Goal: Information Seeking & Learning: Learn about a topic

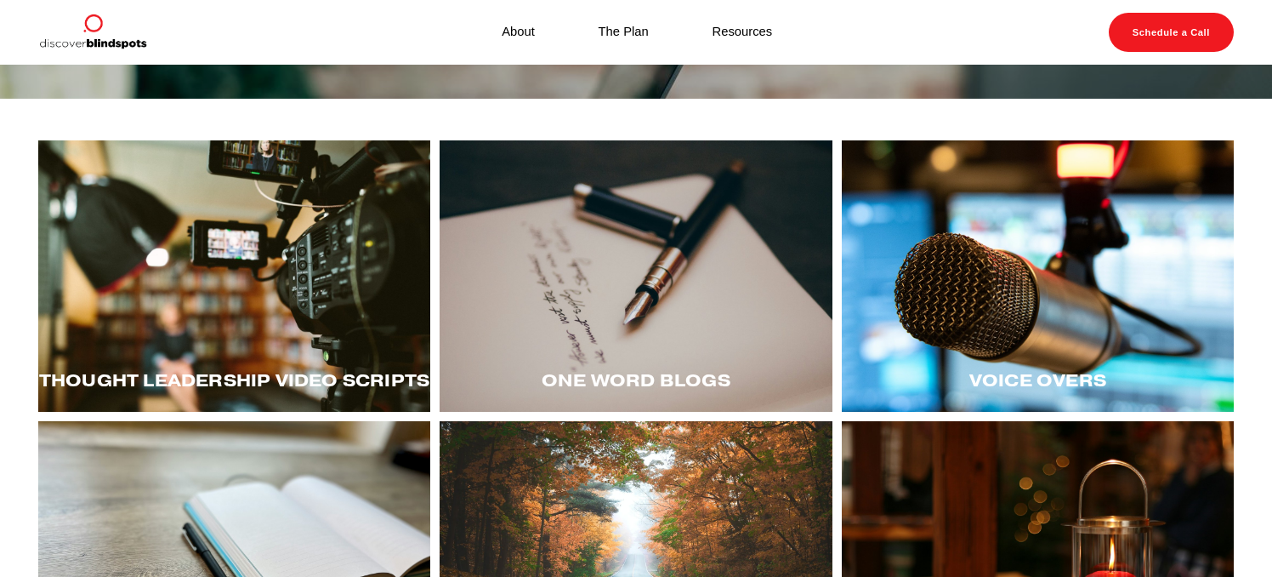
scroll to position [185, 0]
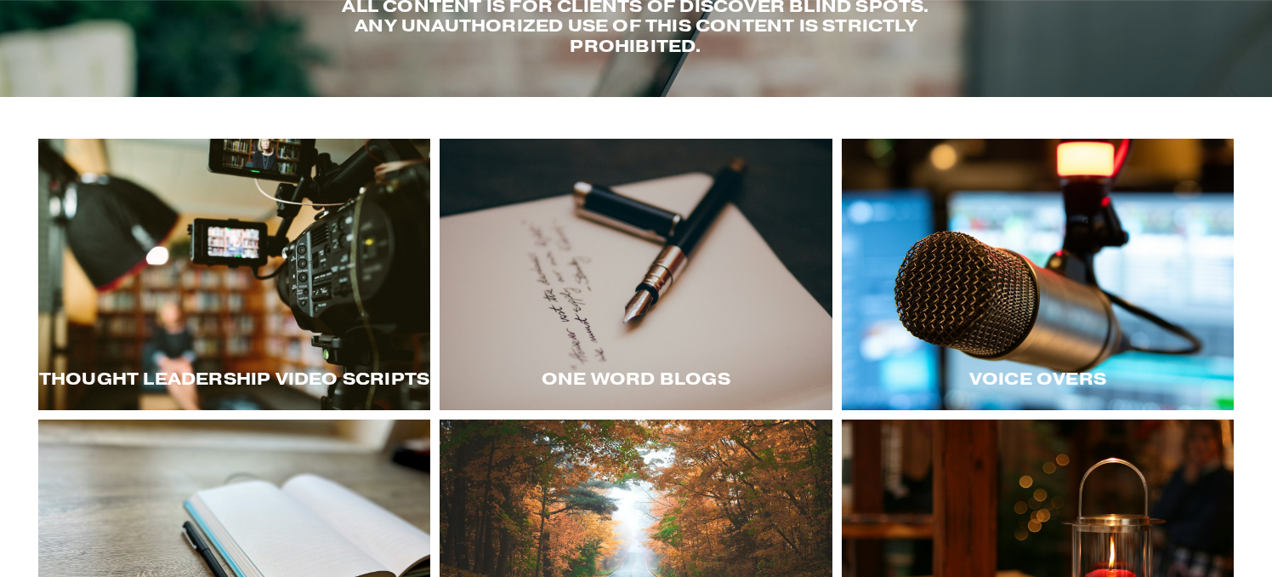
click at [357, 286] on div at bounding box center [234, 274] width 392 height 271
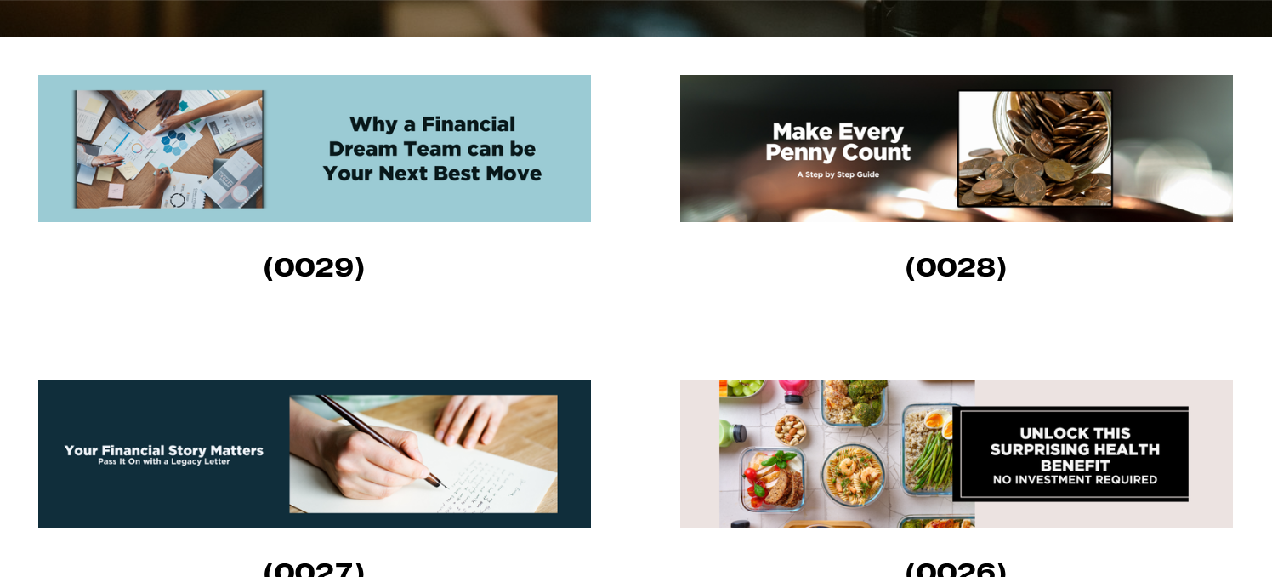
scroll to position [540, 0]
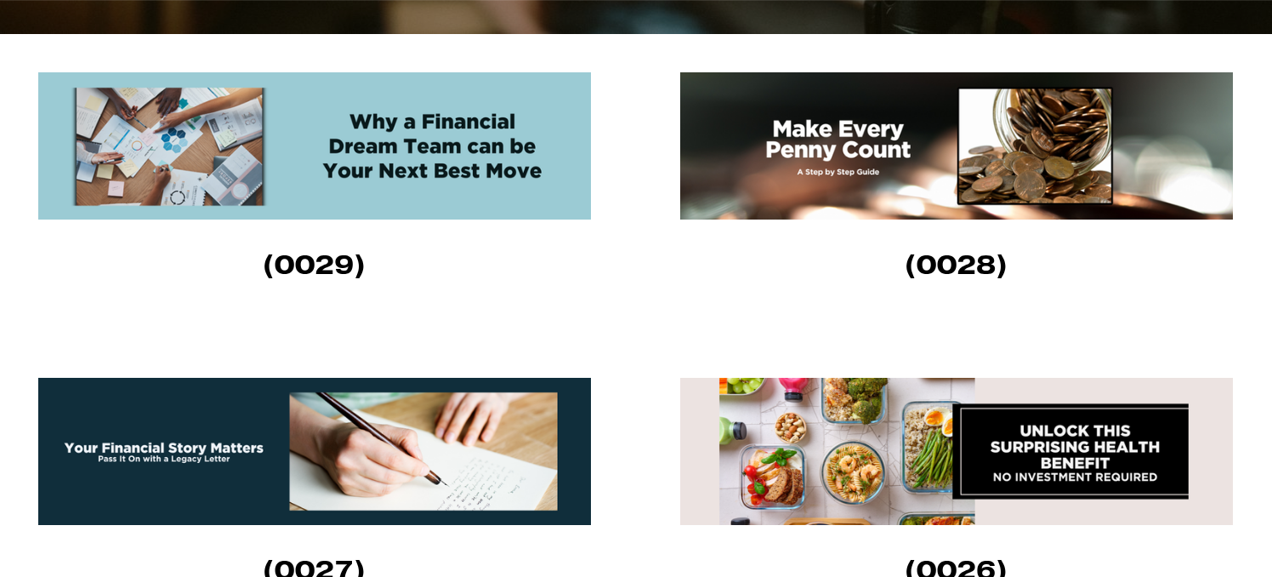
click at [484, 128] on img at bounding box center [314, 145] width 553 height 147
click at [945, 145] on img at bounding box center [956, 145] width 553 height 147
click at [529, 448] on img at bounding box center [314, 451] width 553 height 147
click at [776, 145] on img at bounding box center [956, 145] width 553 height 147
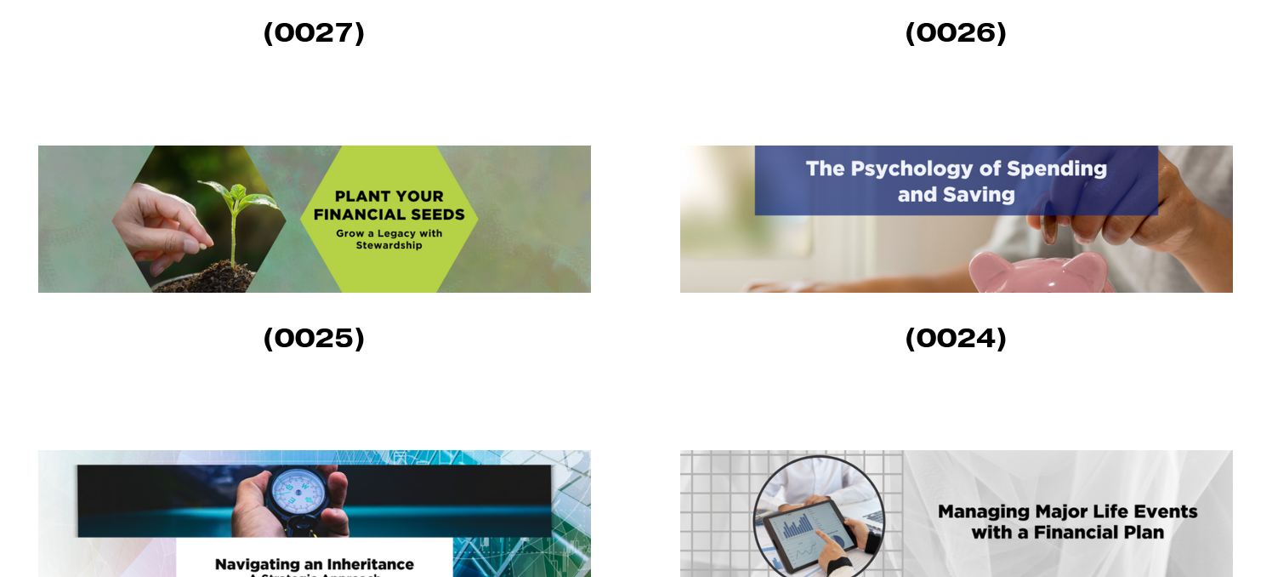
scroll to position [1081, 0]
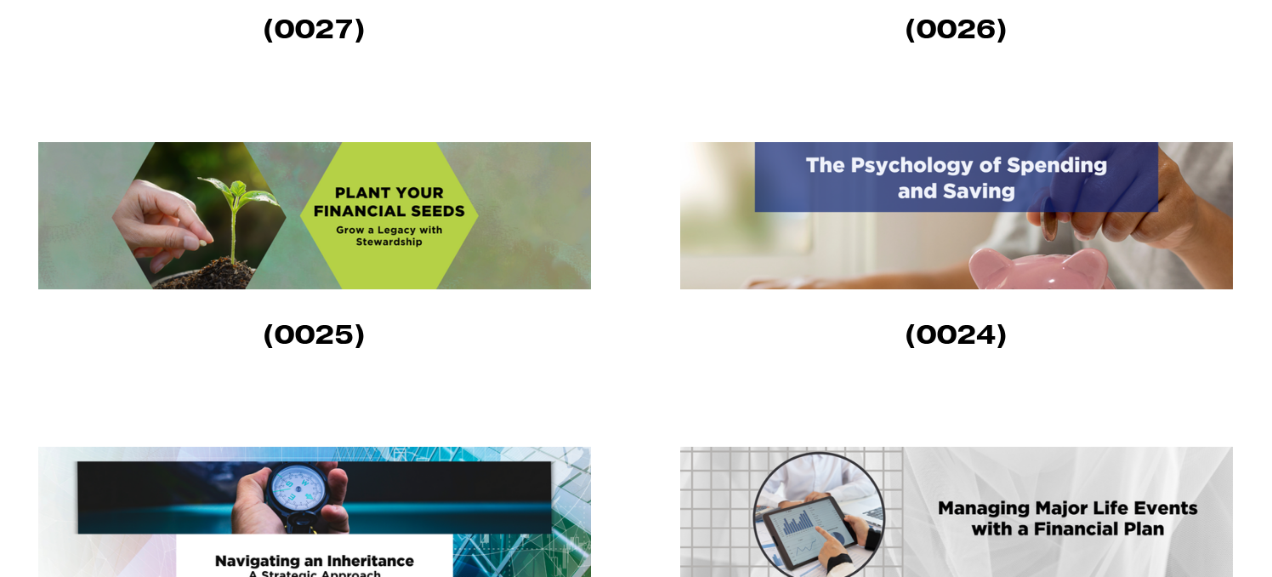
click at [483, 186] on img at bounding box center [314, 215] width 553 height 147
click at [875, 207] on img at bounding box center [956, 215] width 553 height 147
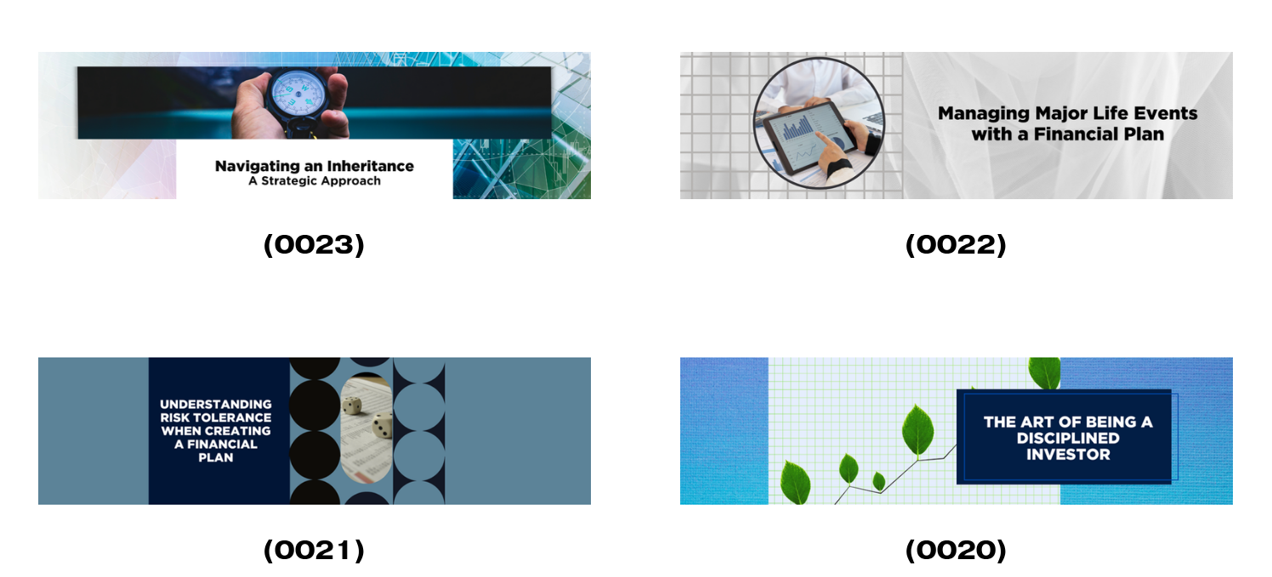
scroll to position [1476, 0]
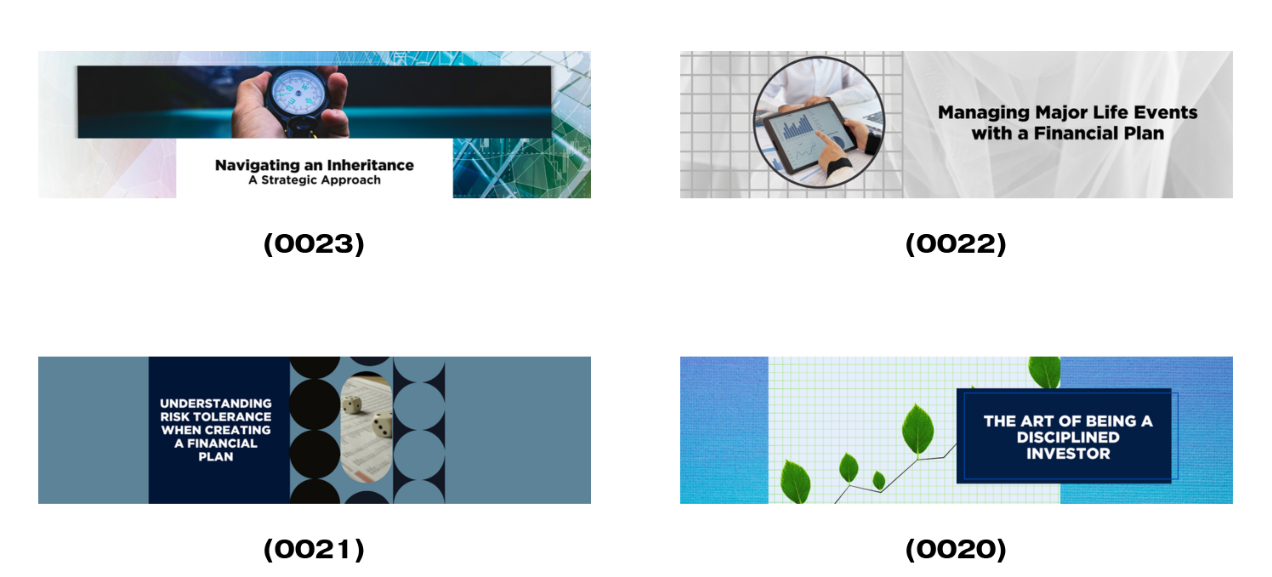
click at [468, 132] on img at bounding box center [314, 124] width 553 height 147
click at [1031, 128] on img at bounding box center [956, 124] width 553 height 147
click at [490, 404] on img at bounding box center [314, 429] width 553 height 147
click at [961, 414] on img at bounding box center [956, 429] width 553 height 147
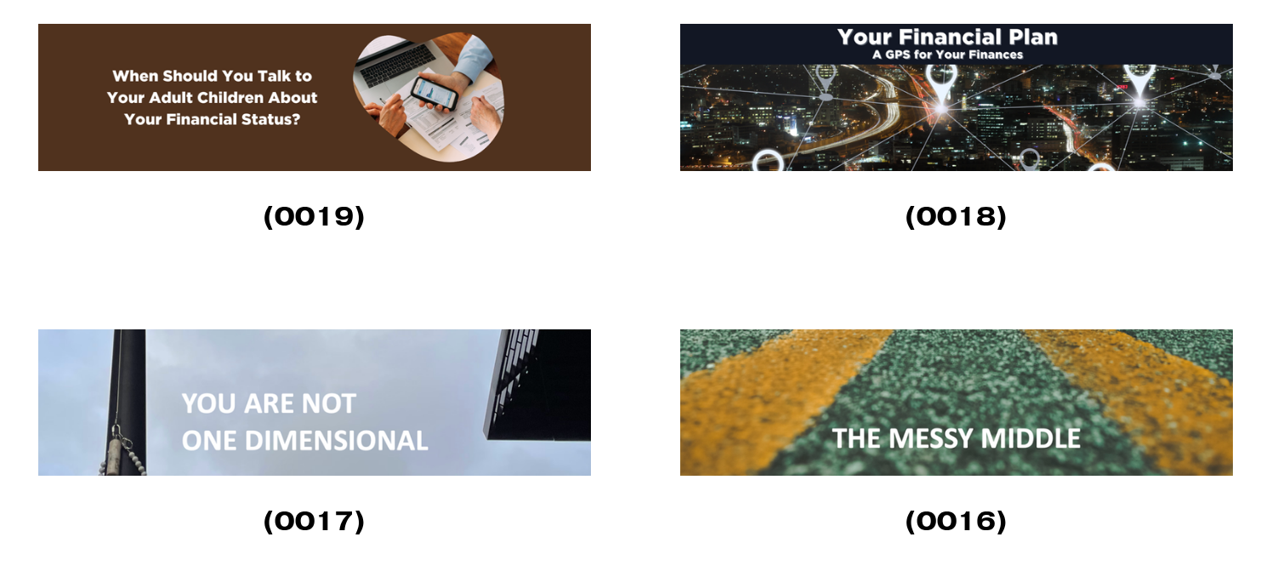
scroll to position [2116, 0]
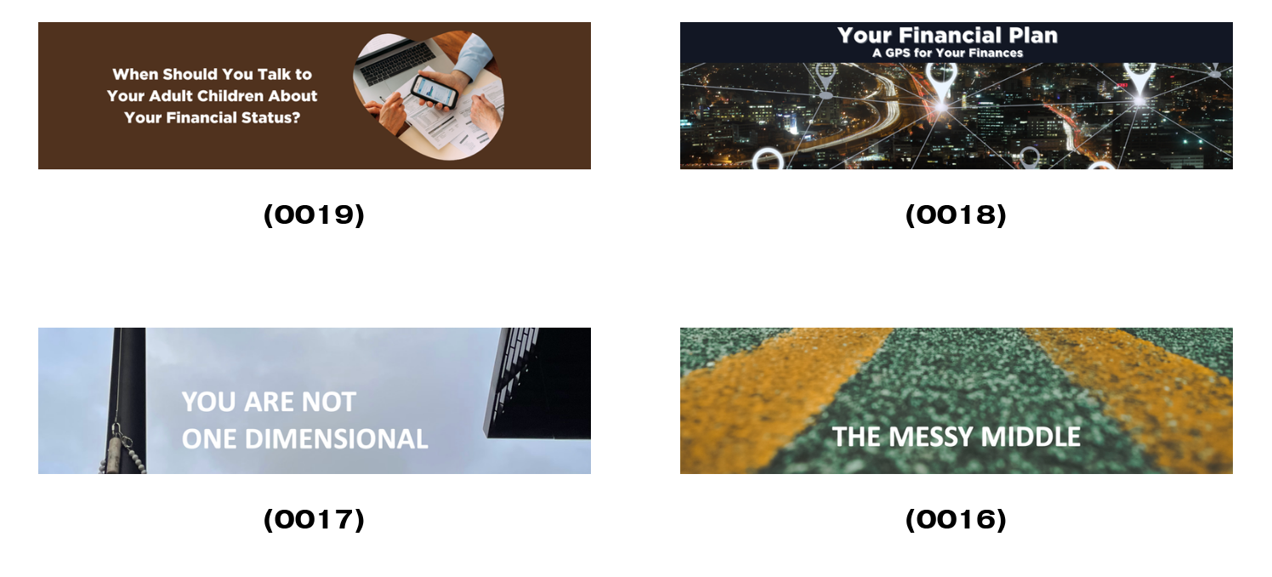
click at [392, 94] on img at bounding box center [314, 95] width 553 height 147
click at [878, 130] on img at bounding box center [956, 95] width 553 height 147
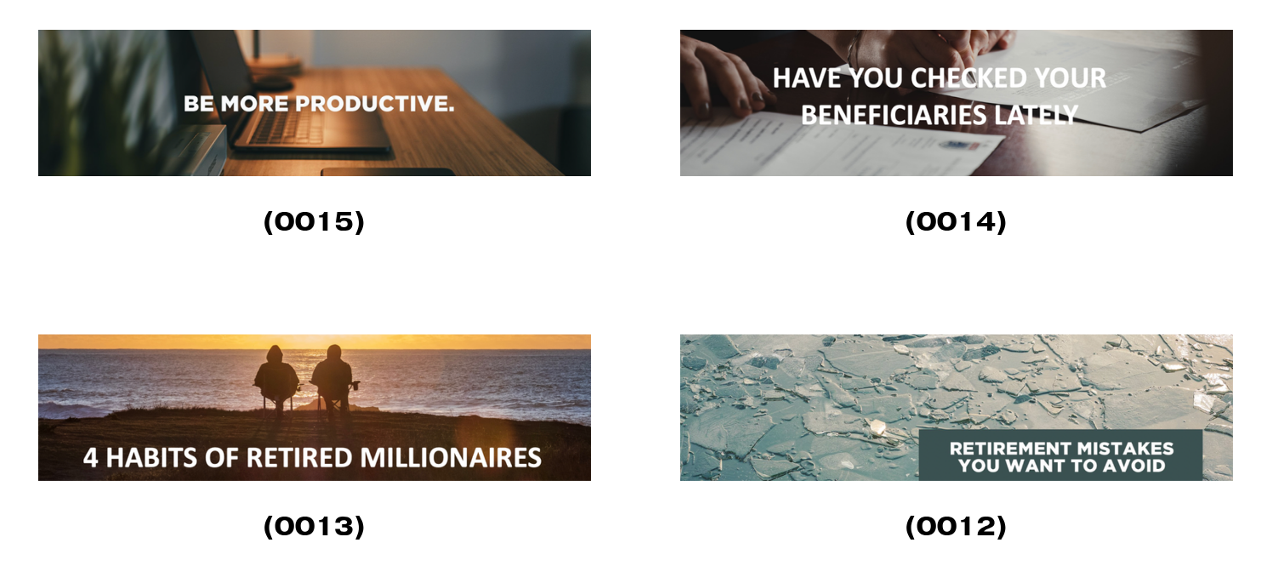
scroll to position [2718, 0]
click at [1004, 115] on img at bounding box center [956, 103] width 553 height 146
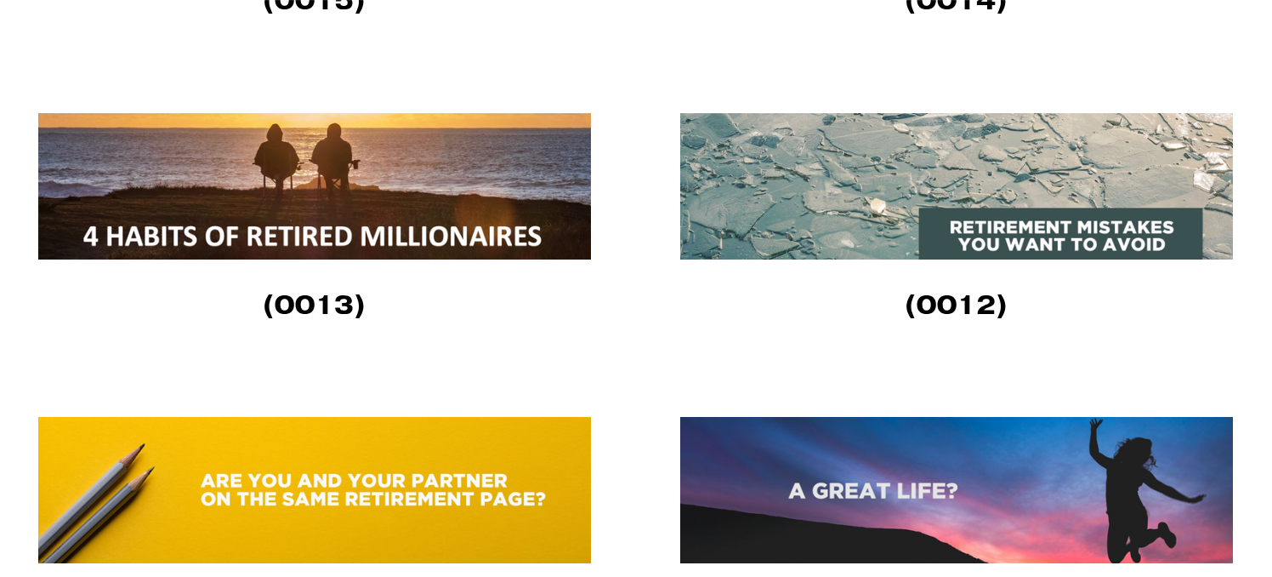
scroll to position [2939, 0]
click at [531, 178] on img at bounding box center [314, 186] width 553 height 146
click at [910, 217] on img at bounding box center [956, 186] width 553 height 146
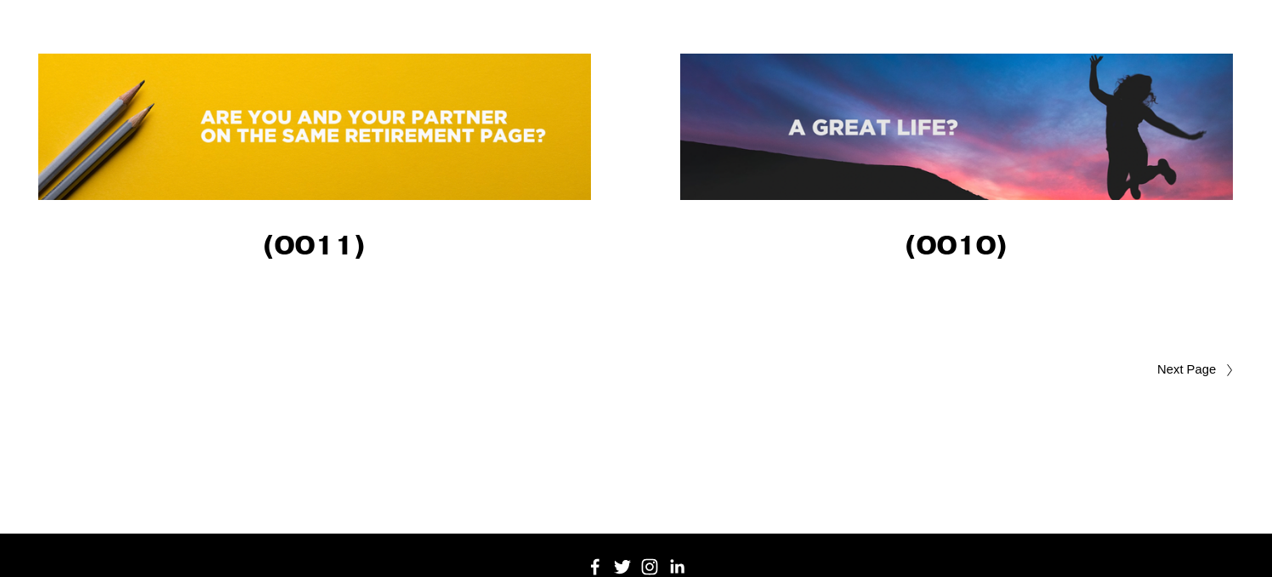
scroll to position [3307, 0]
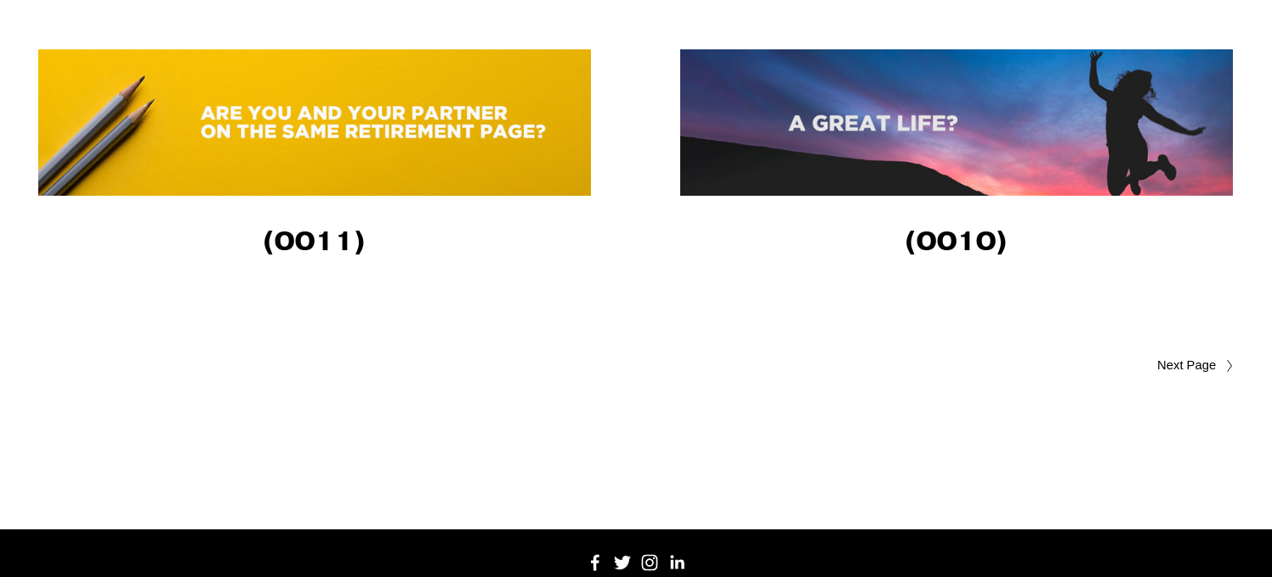
click at [457, 122] on img at bounding box center [314, 122] width 553 height 146
click at [998, 108] on img at bounding box center [956, 122] width 553 height 146
click at [1201, 376] on span "Older Posts" at bounding box center [1154, 366] width 124 height 20
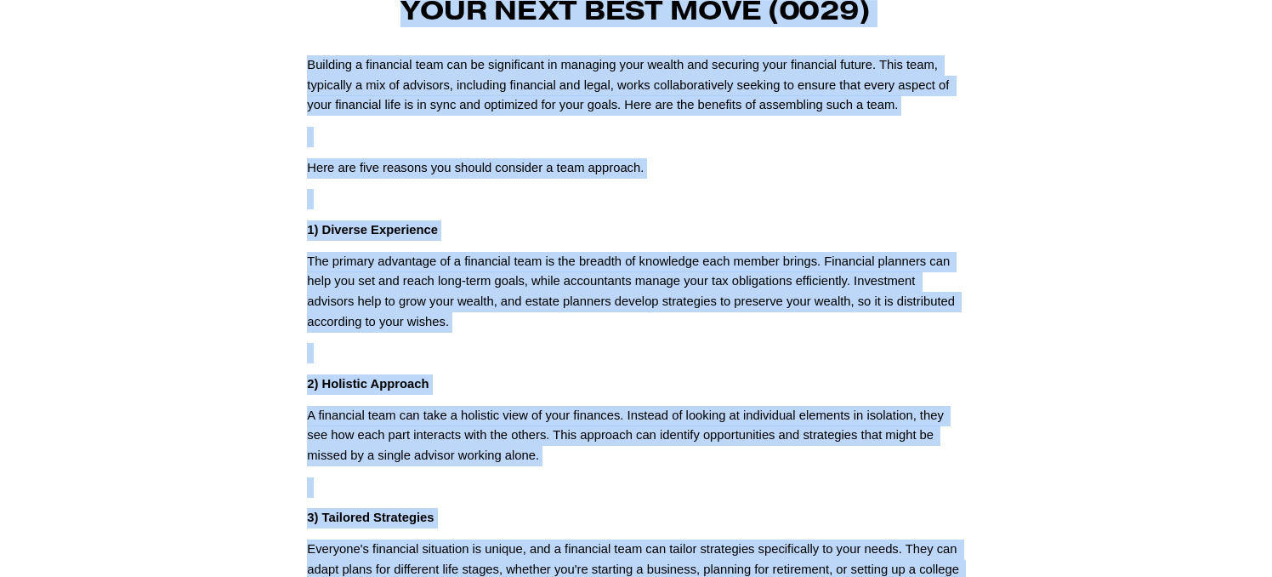
scroll to position [160, 0]
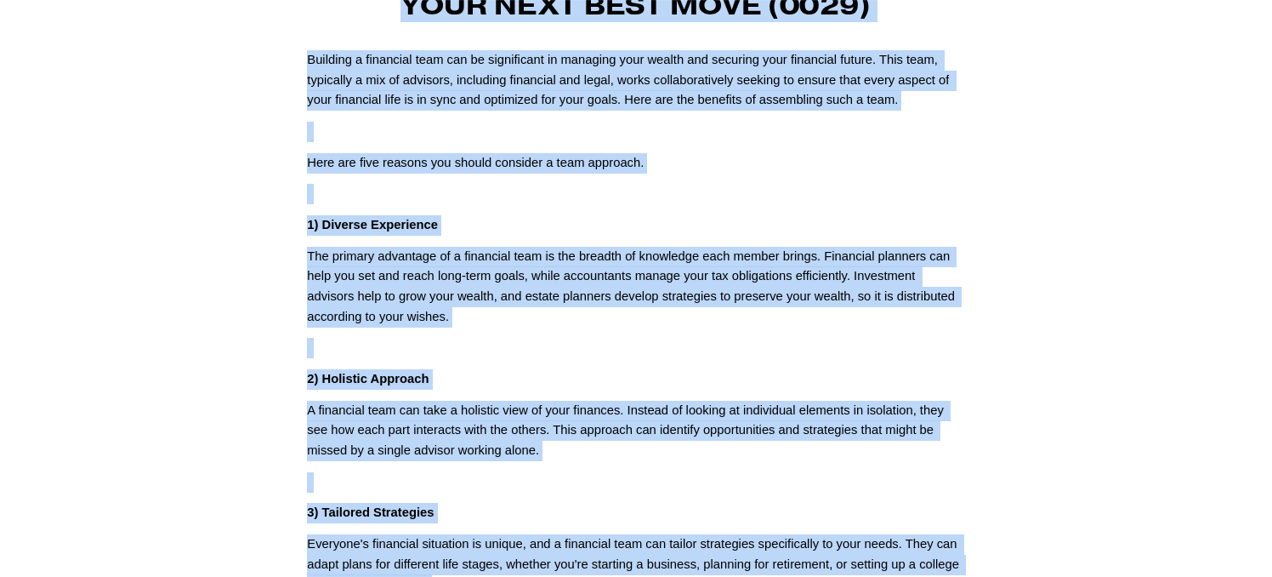
click at [959, 342] on p at bounding box center [635, 348] width 657 height 20
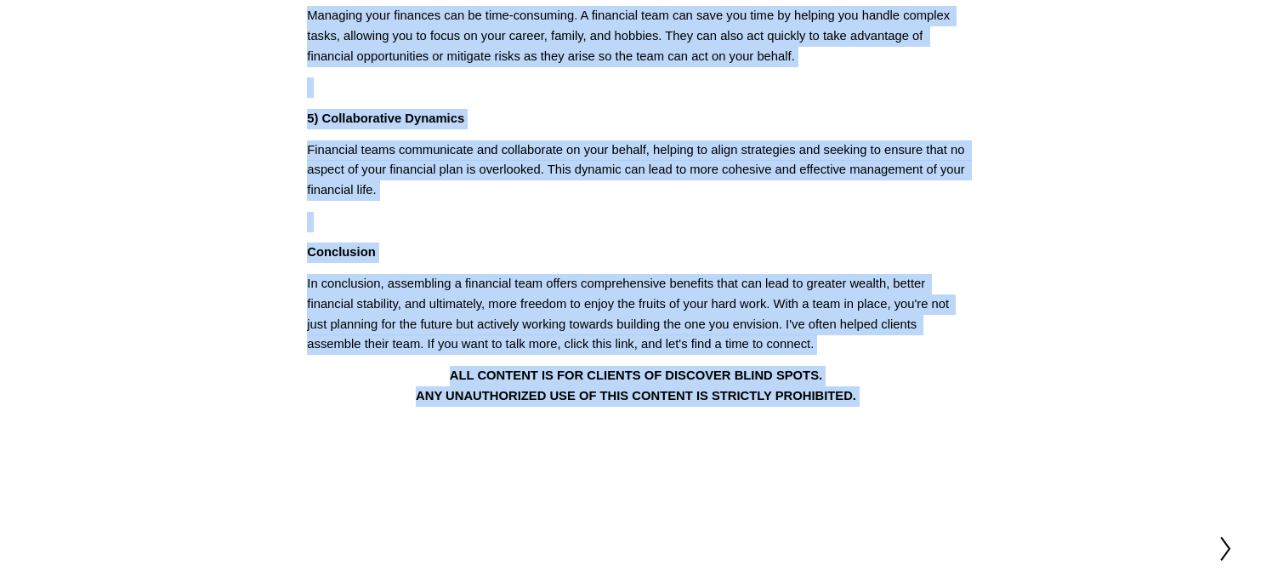
scroll to position [1042, 0]
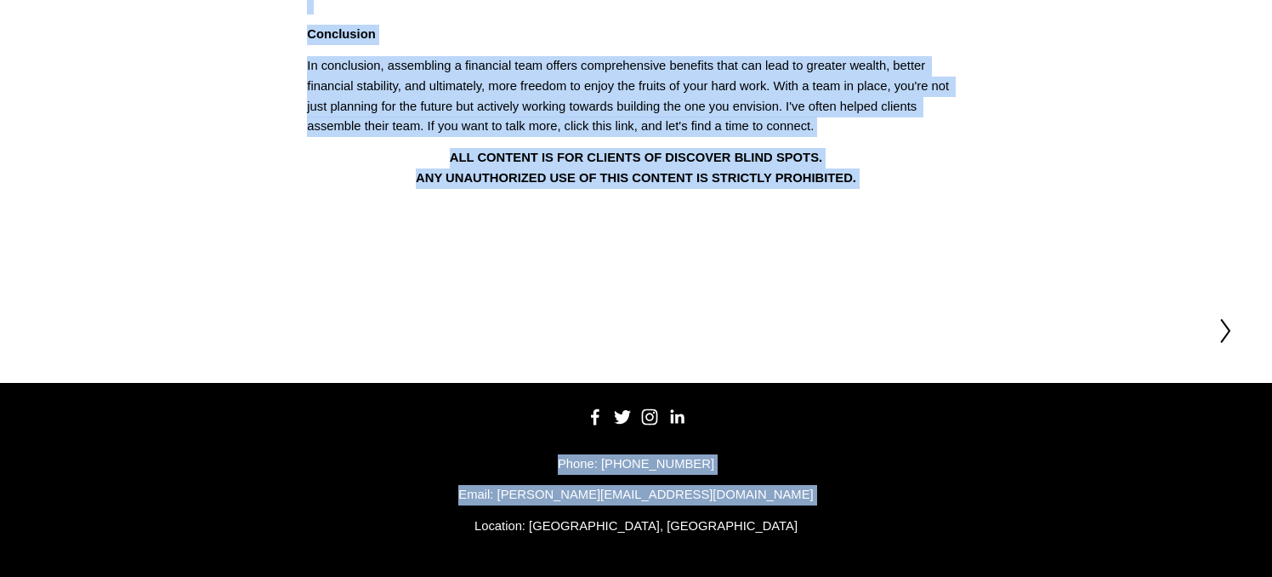
drag, startPoint x: 330, startPoint y: 129, endPoint x: 493, endPoint y: 631, distance: 527.7
click at [828, 129] on p "In conclusion, assembling a financial team offers comprehensive benefits that c…" at bounding box center [635, 96] width 657 height 81
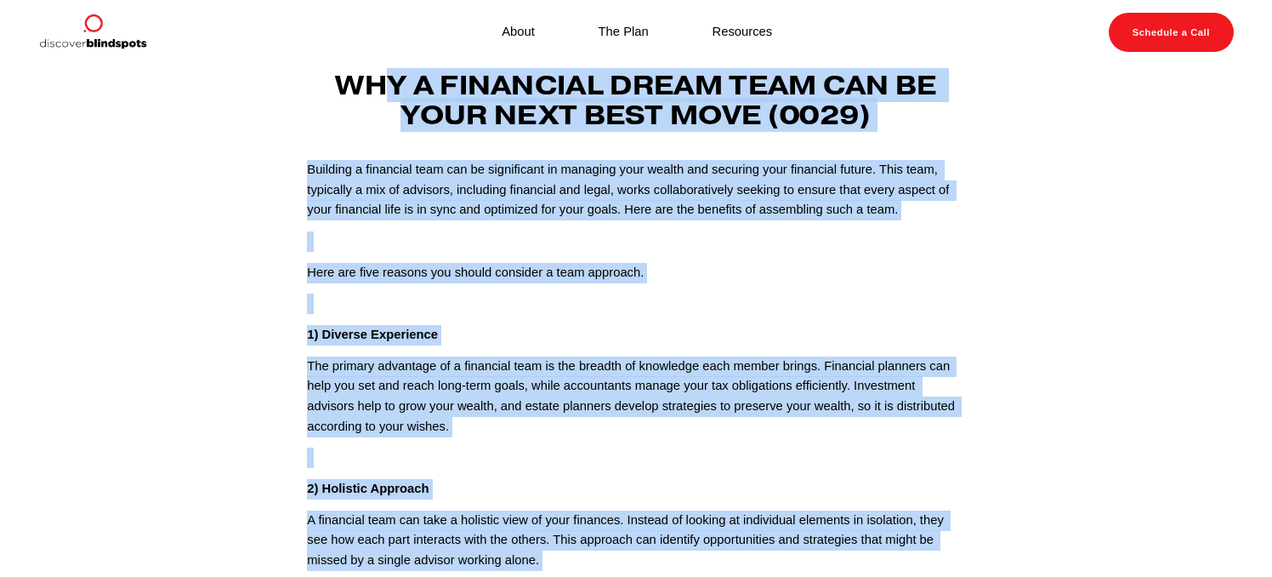
scroll to position [0, 0]
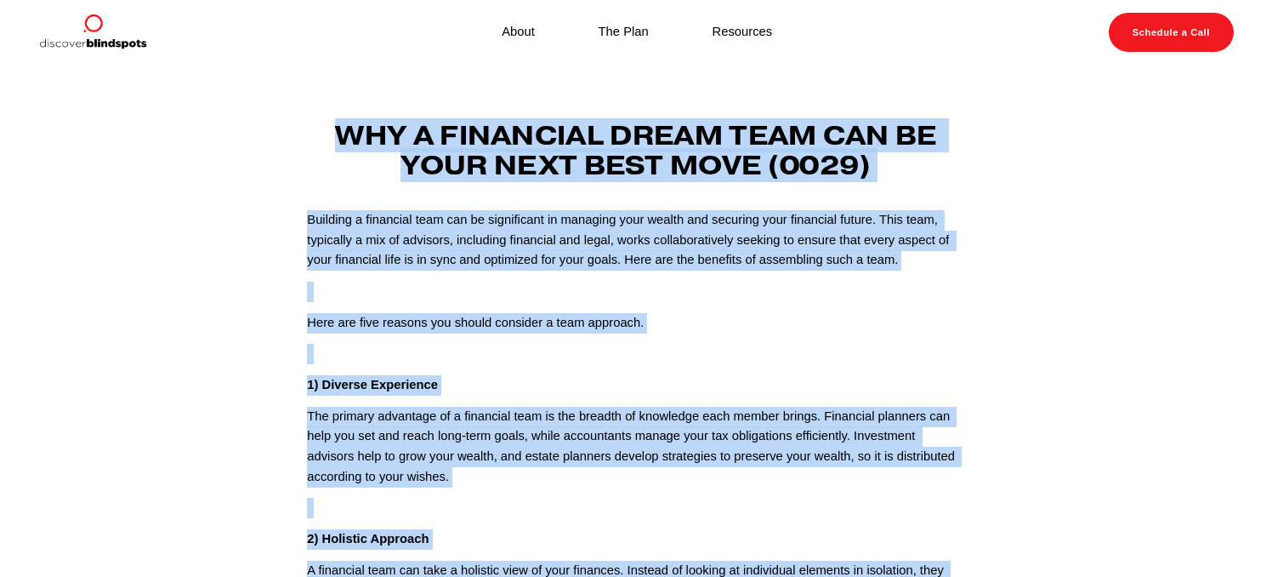
drag, startPoint x: 828, startPoint y: 129, endPoint x: 333, endPoint y: 129, distance: 495.0
copy div "Why a Financial Dream Team can be Your Next Best Move (0029) Building a financi…"
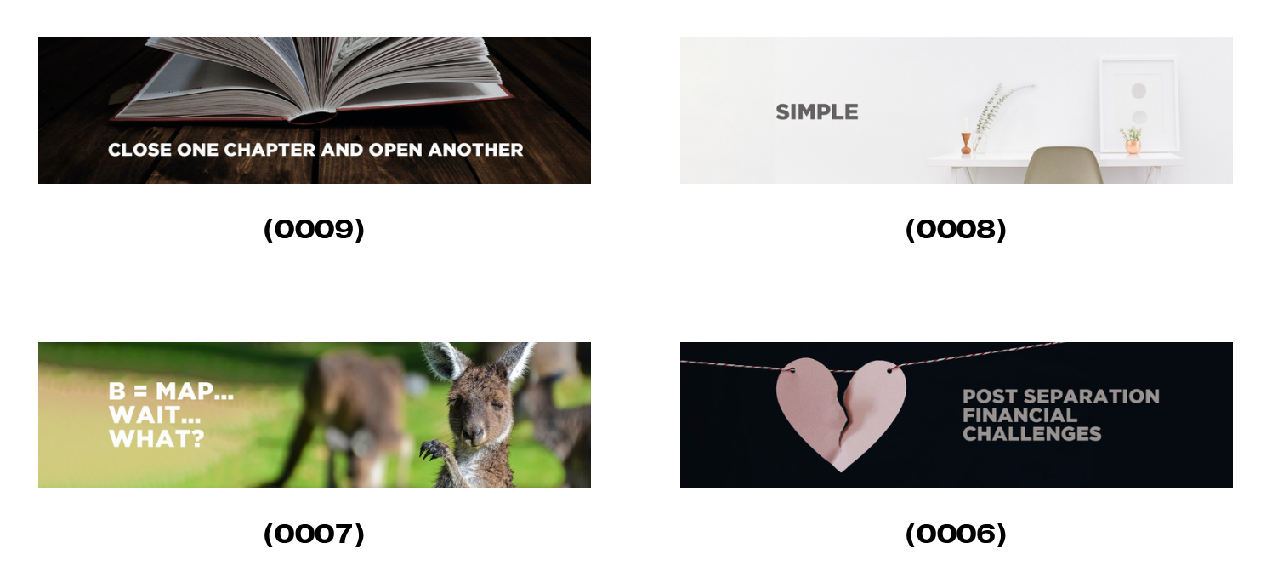
scroll to position [578, 0]
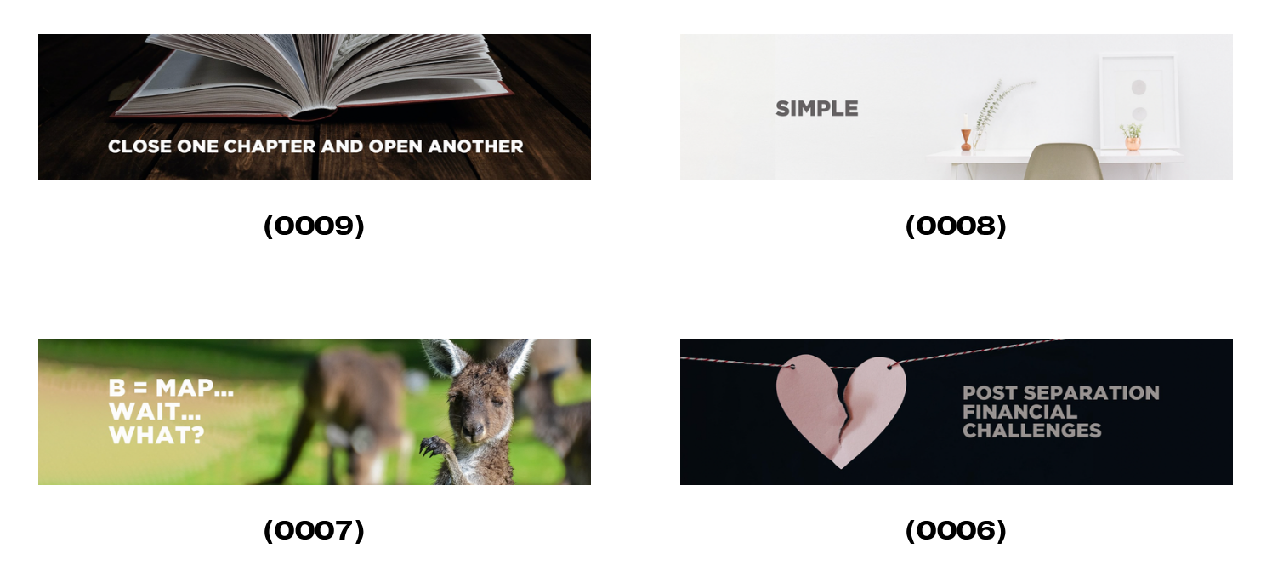
click at [498, 93] on img at bounding box center [314, 107] width 553 height 146
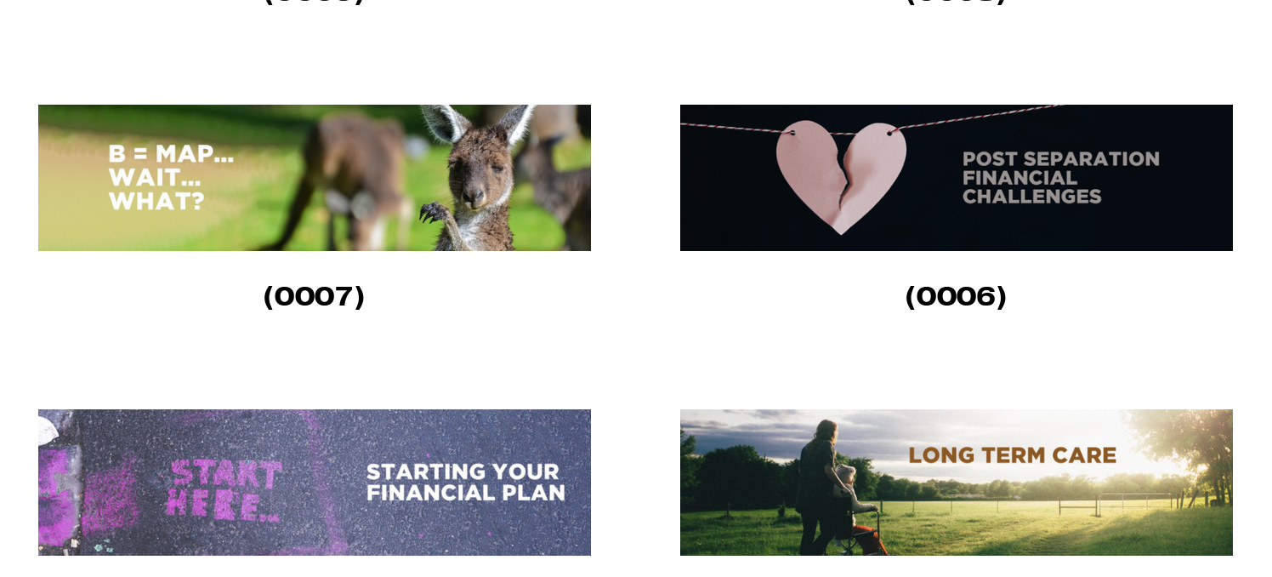
scroll to position [813, 0]
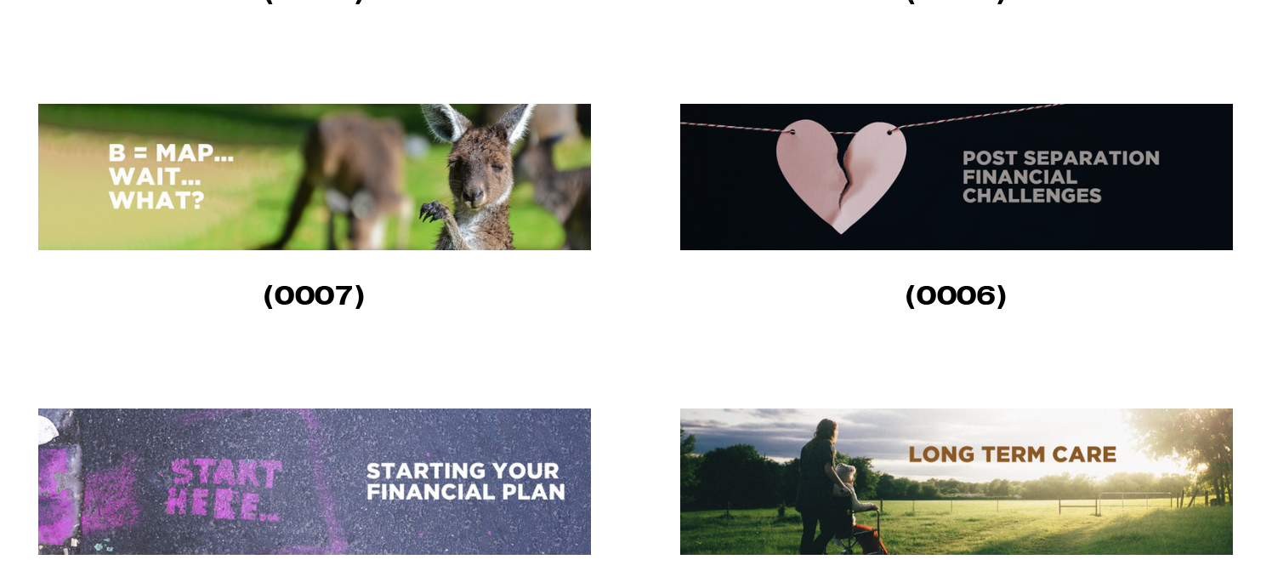
click at [982, 153] on img at bounding box center [956, 177] width 553 height 146
click at [469, 475] on img at bounding box center [314, 481] width 553 height 146
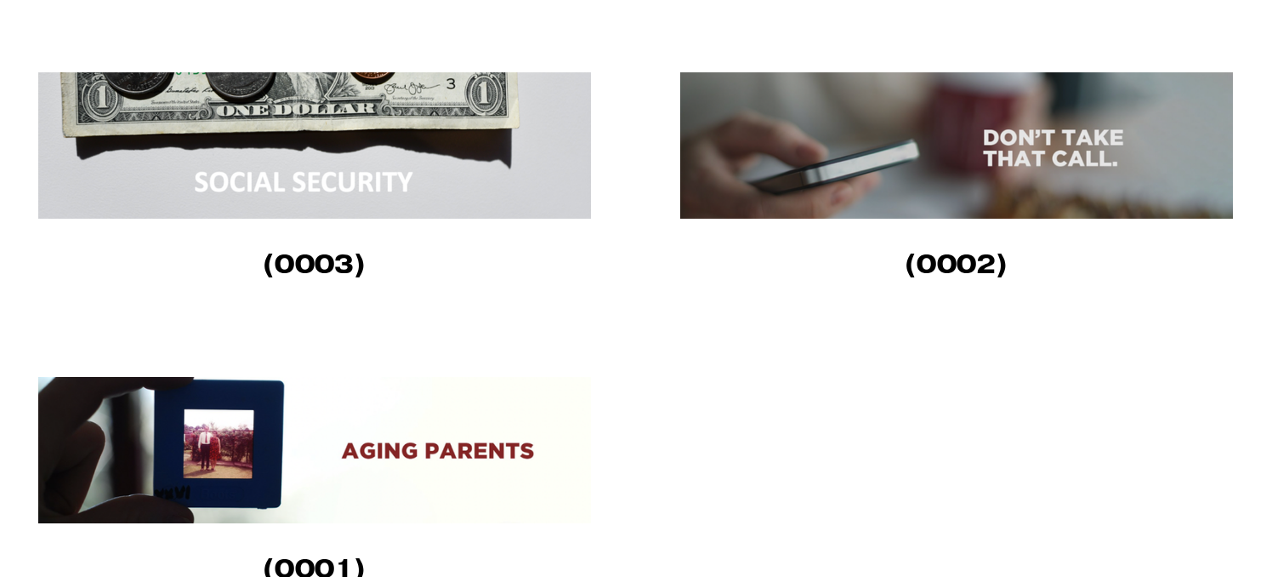
scroll to position [1470, 0]
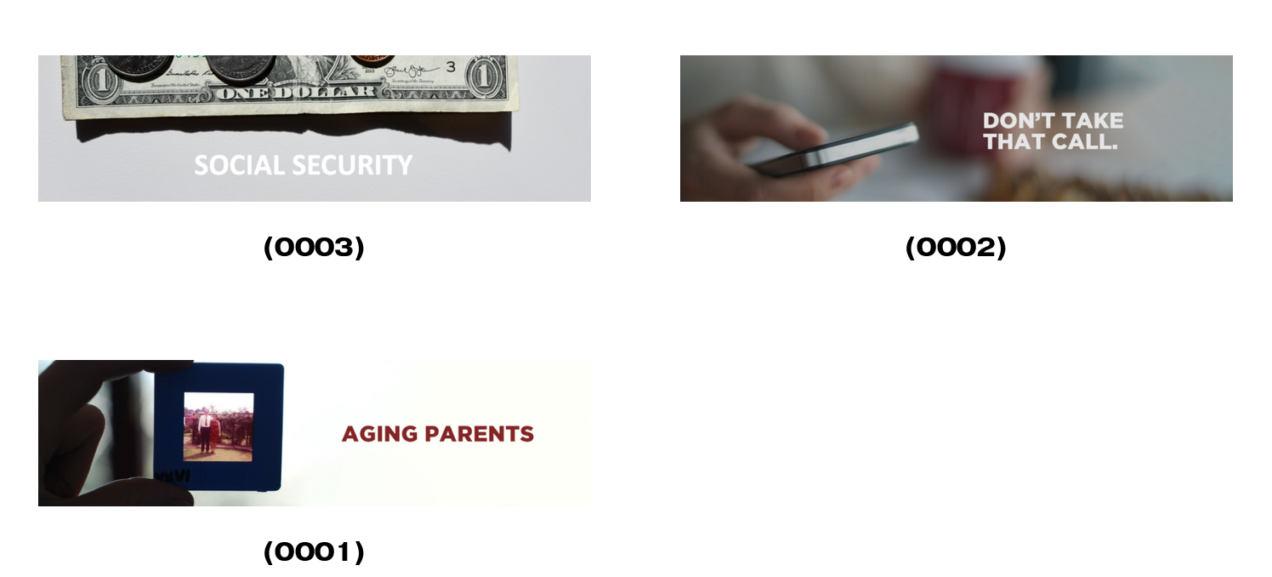
click at [376, 465] on img at bounding box center [314, 433] width 553 height 146
click at [329, 127] on img at bounding box center [314, 128] width 553 height 146
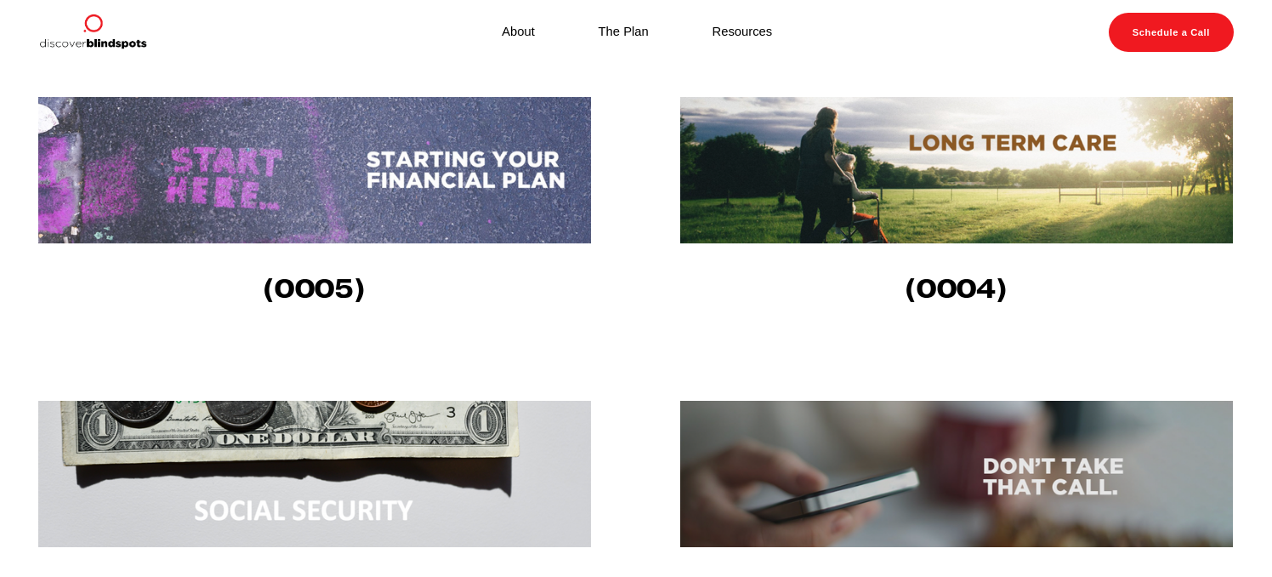
scroll to position [1123, 0]
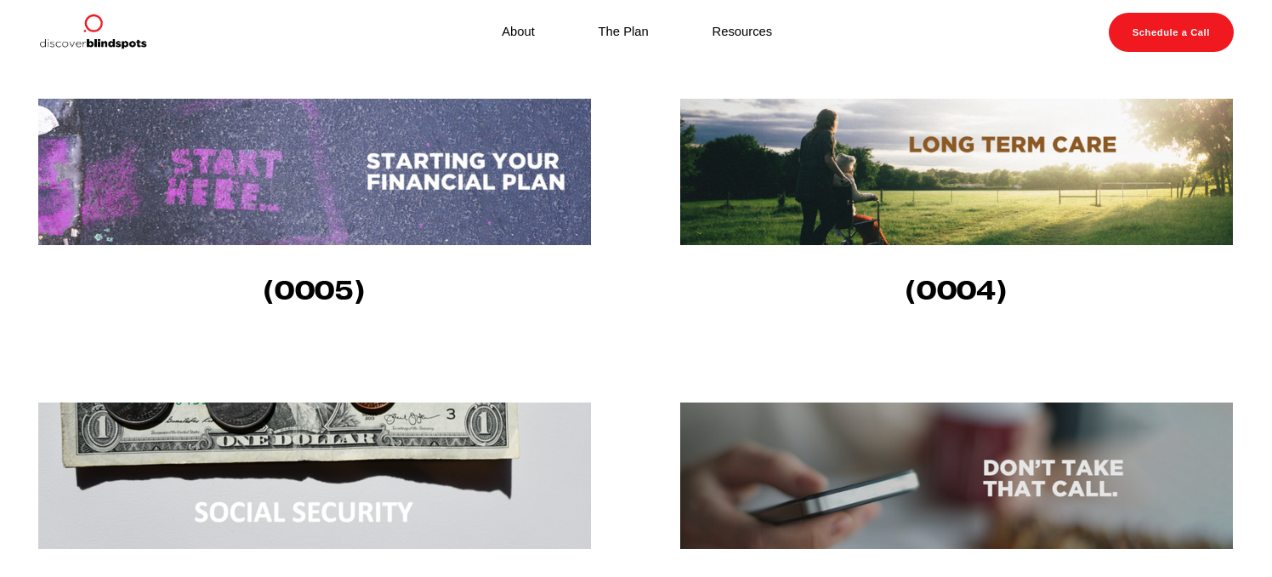
click at [856, 167] on img at bounding box center [956, 172] width 553 height 146
click at [782, 479] on img at bounding box center [956, 475] width 553 height 146
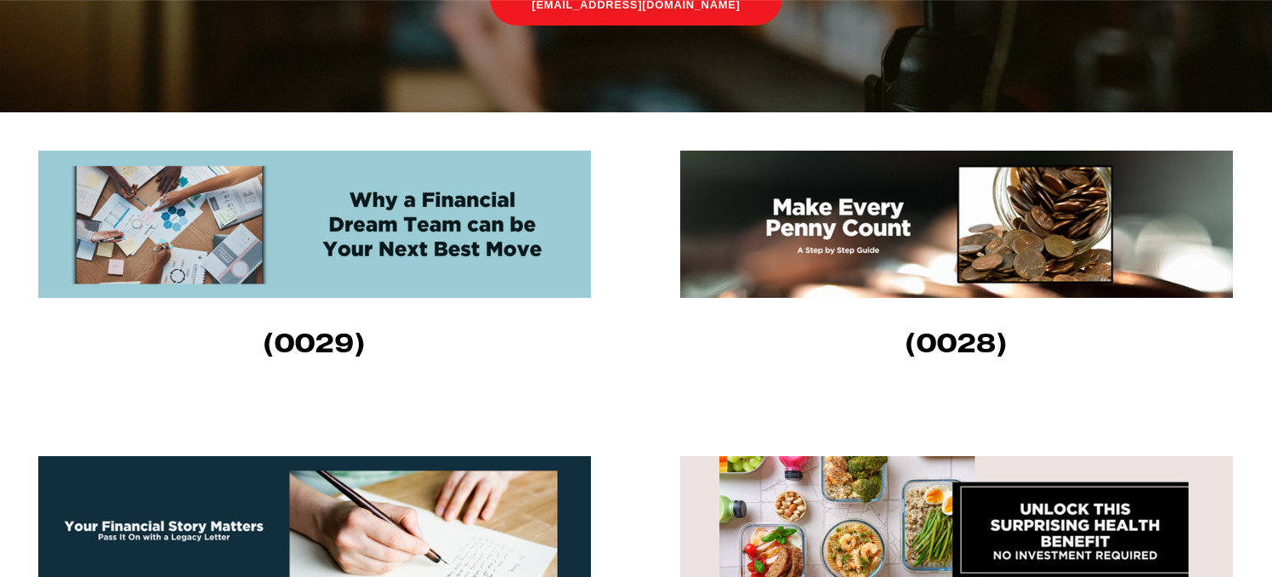
scroll to position [463, 0]
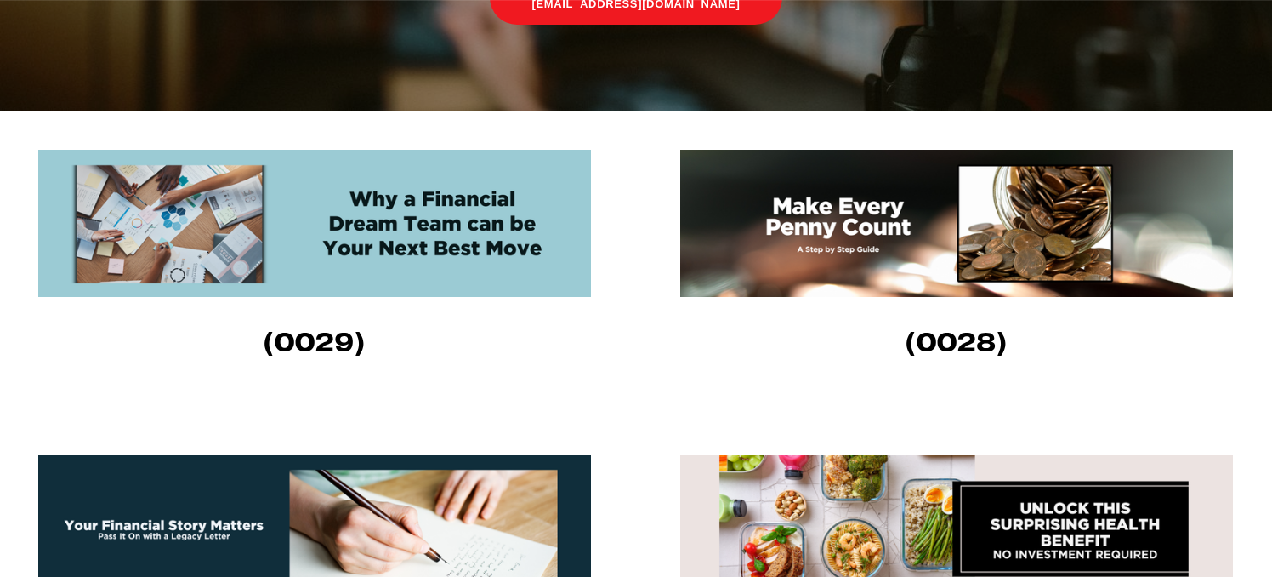
click at [405, 242] on img at bounding box center [314, 223] width 553 height 147
